Goal: Information Seeking & Learning: Learn about a topic

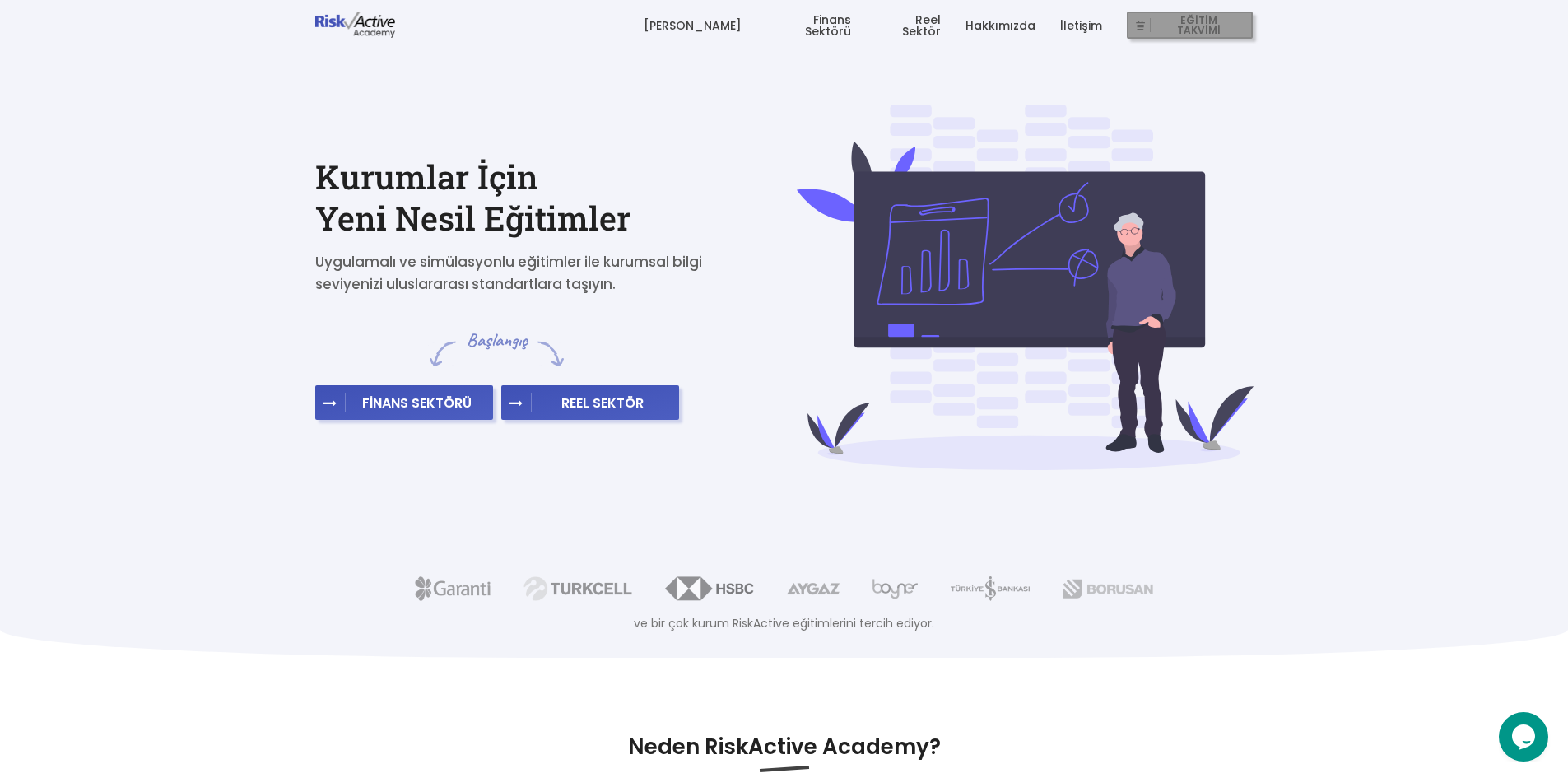
click at [1197, 28] on span "EĞİTİM TAKVİMİ" at bounding box center [1198, 25] width 95 height 23
click at [408, 404] on span "FİNANS SEKTÖRÜ" at bounding box center [416, 403] width 142 height 17
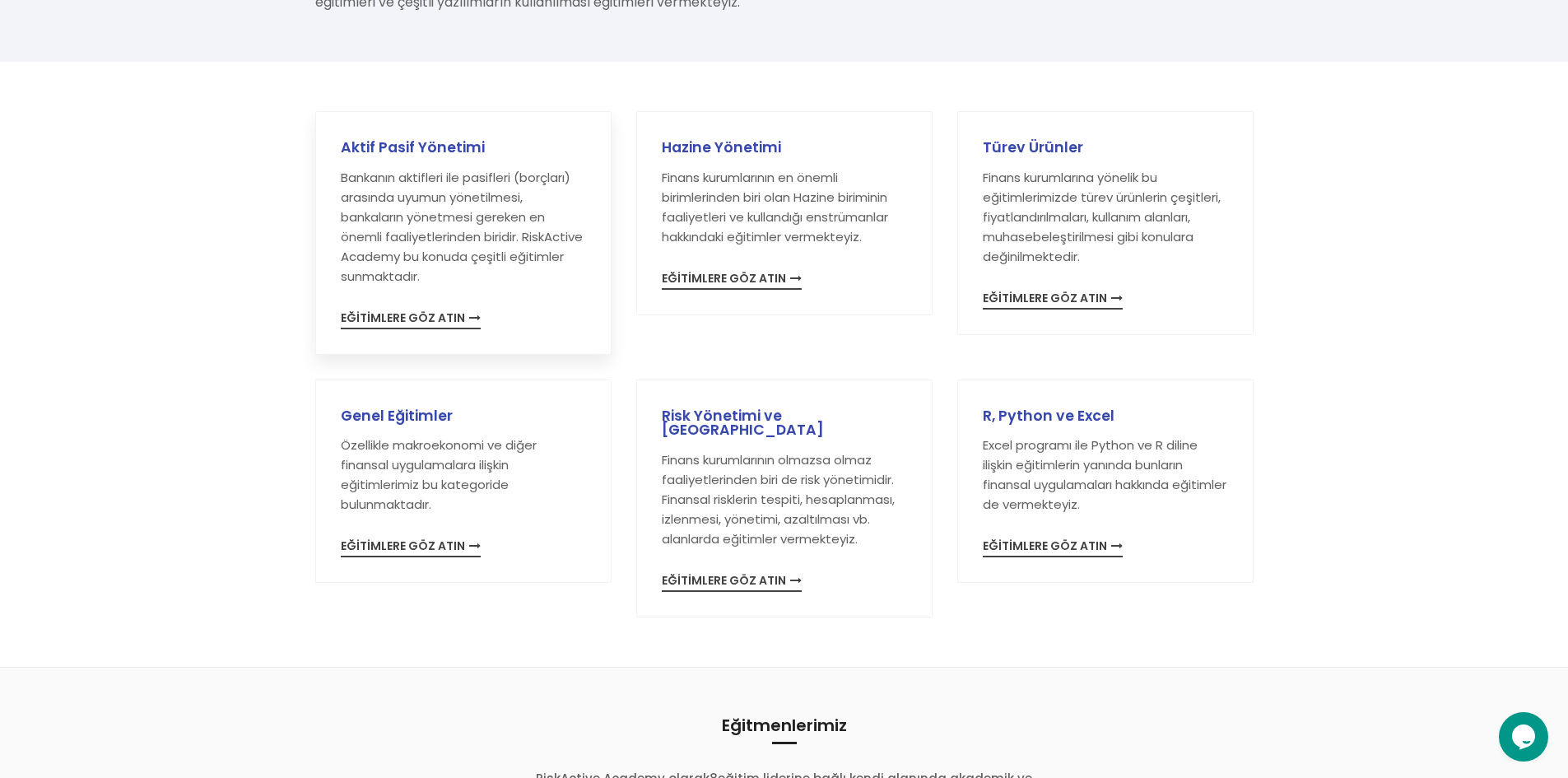
scroll to position [247, 0]
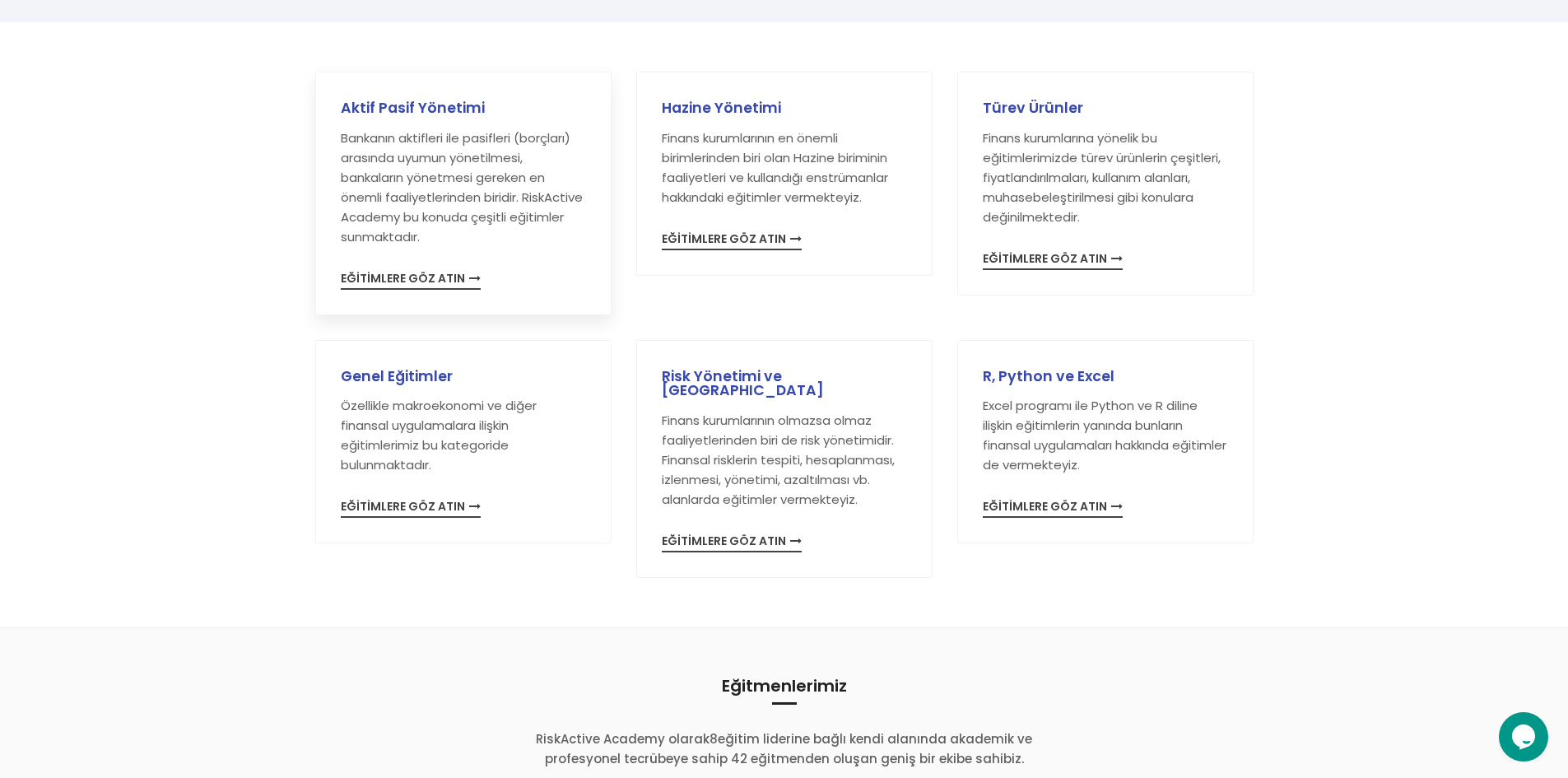
click at [420, 280] on span "EĞİTİMLERE GÖZ ATIN" at bounding box center [410, 281] width 140 height 18
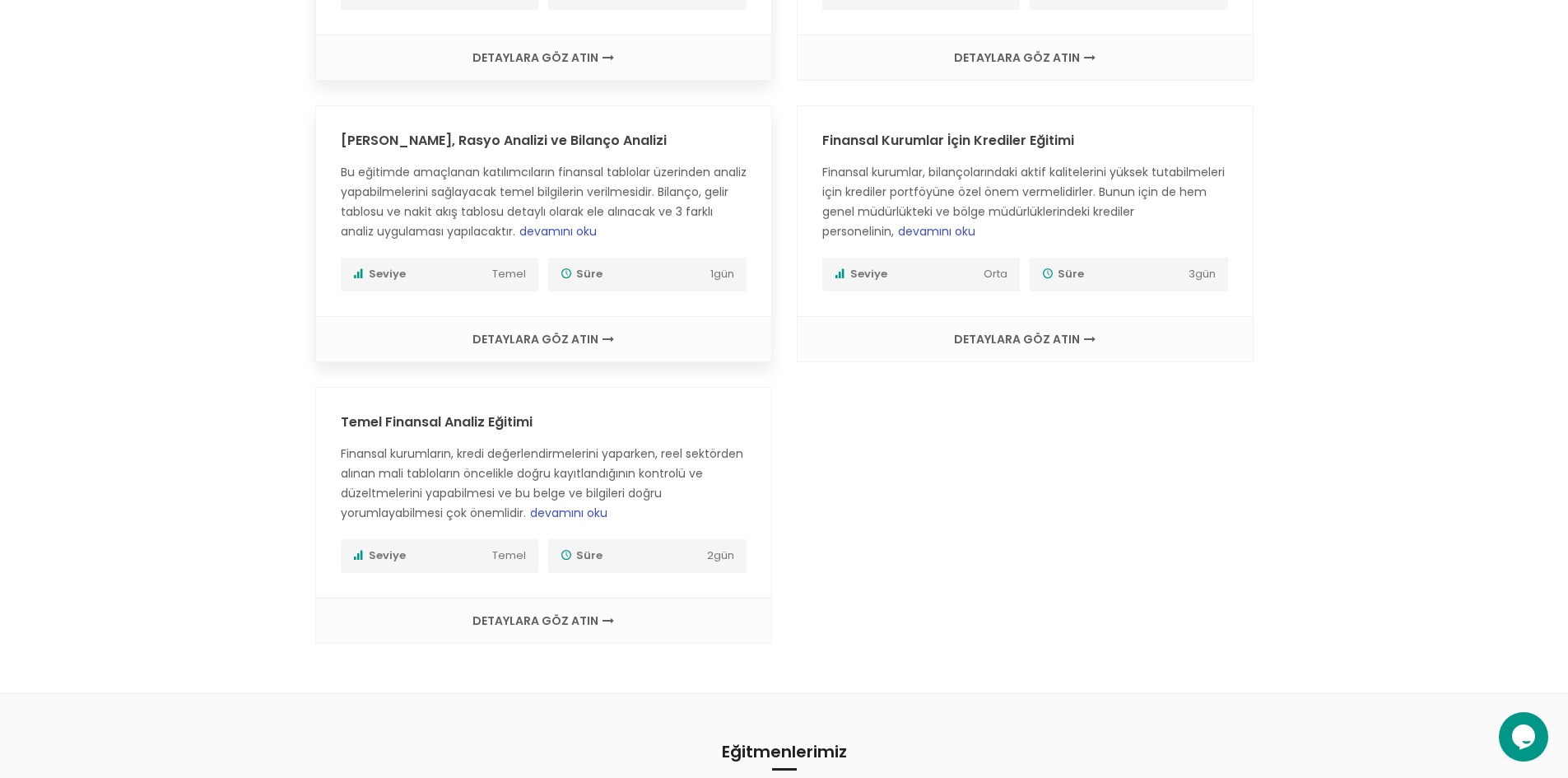
scroll to position [494, 0]
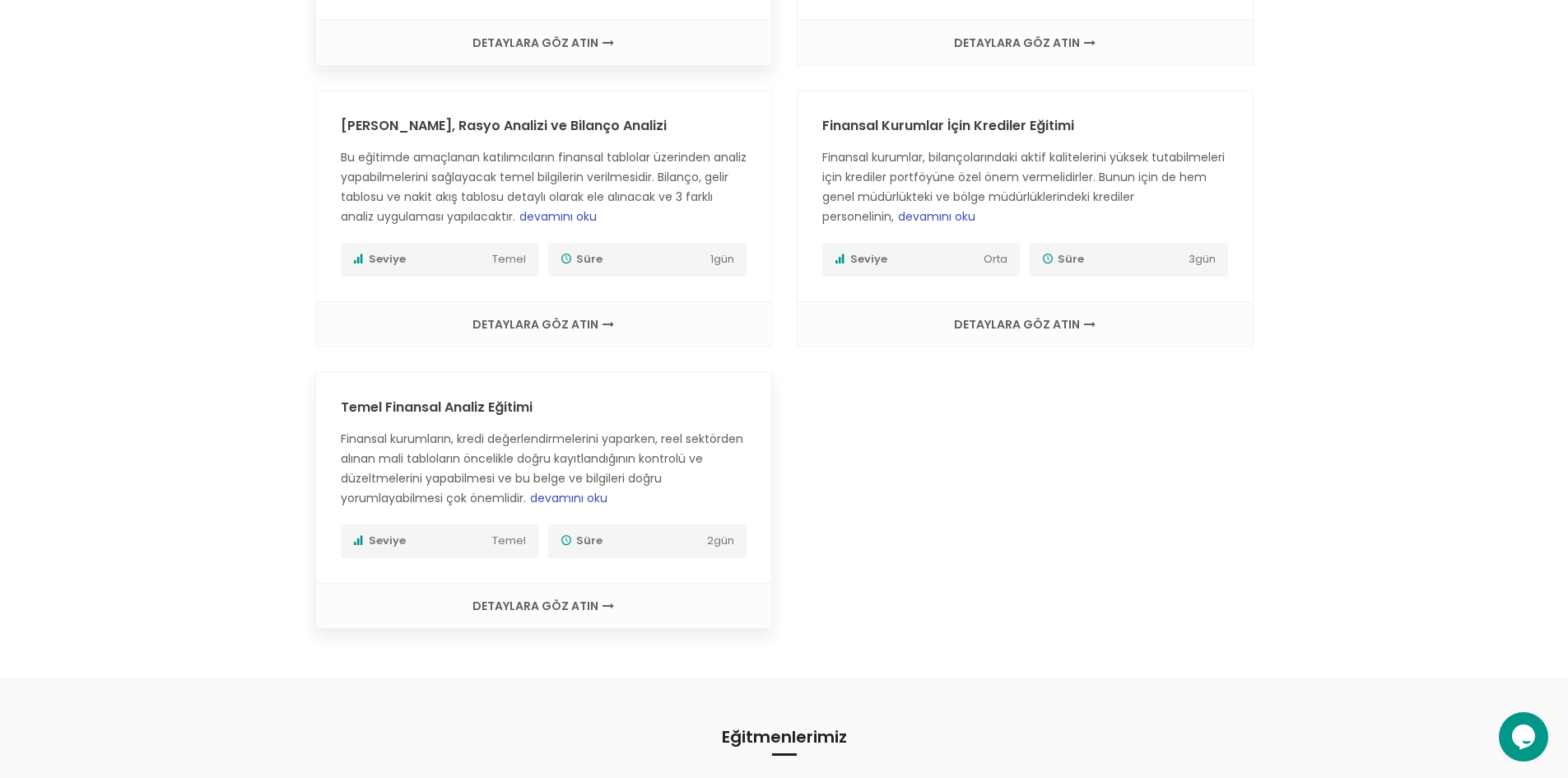
click at [580, 500] on span "devamını oku" at bounding box center [568, 498] width 78 height 17
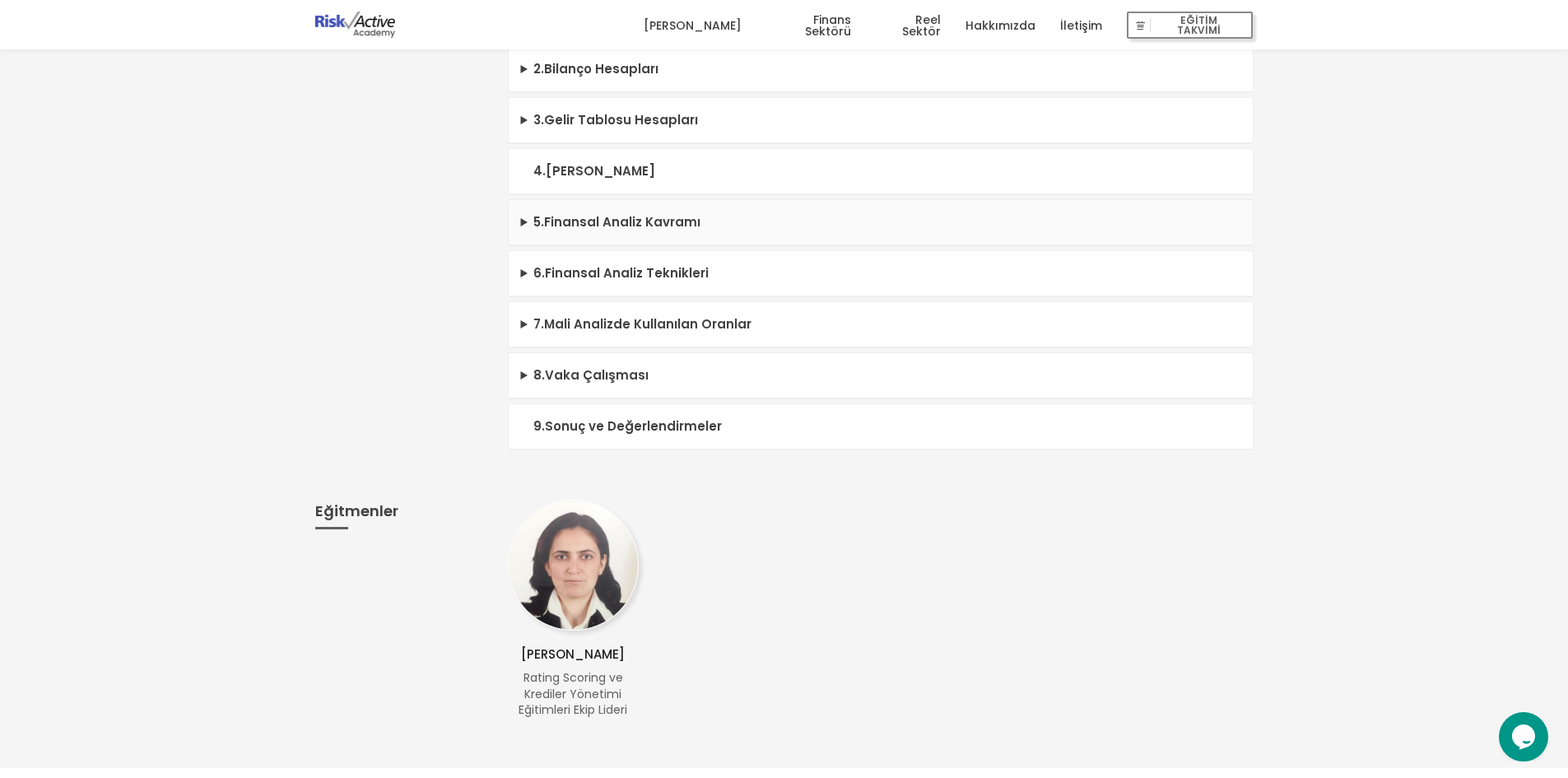
scroll to position [659, 0]
